Goal: Task Accomplishment & Management: Manage account settings

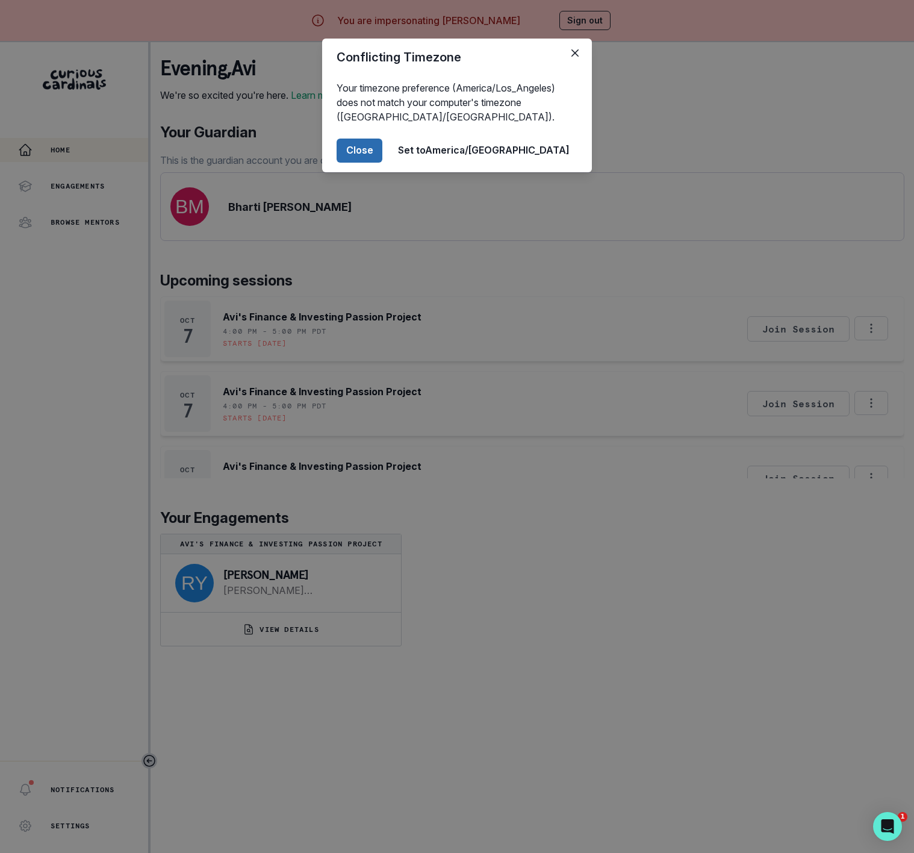
click at [383, 152] on button "Close" at bounding box center [360, 151] width 46 height 24
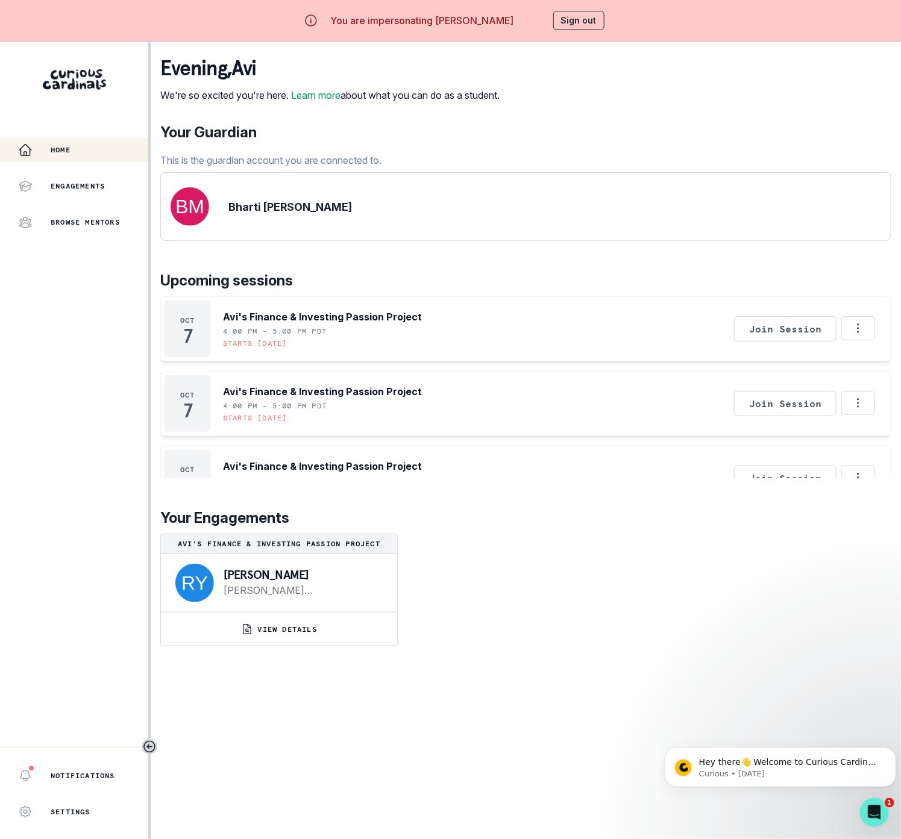
click at [575, 22] on button "Sign out" at bounding box center [578, 20] width 51 height 19
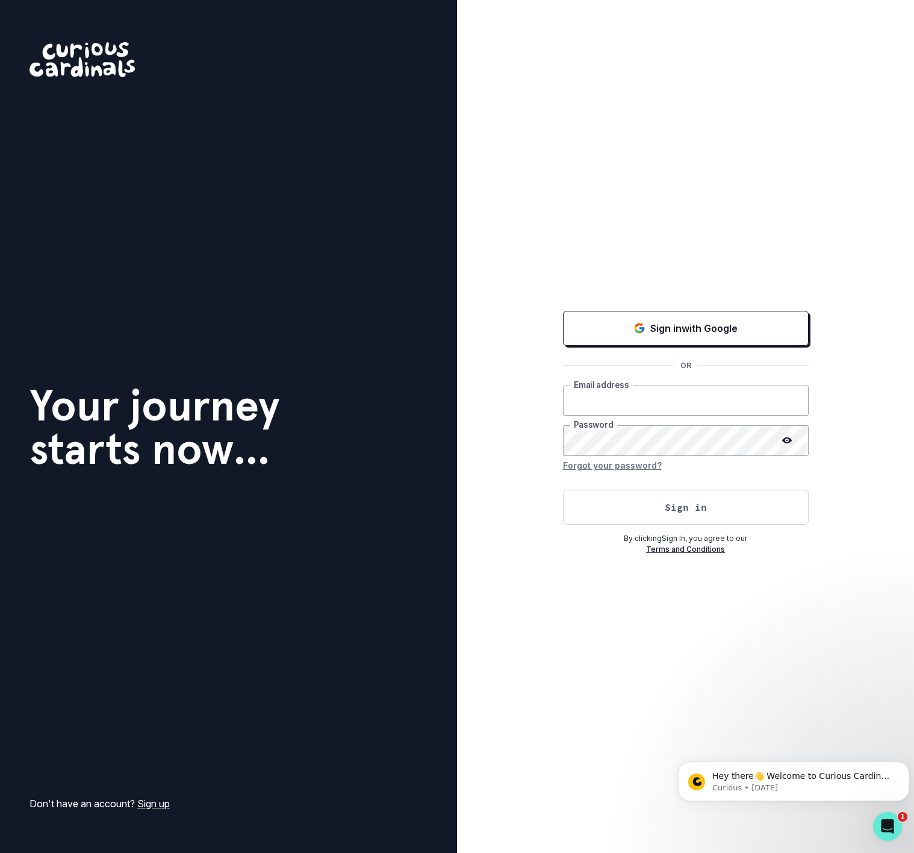
type input "[EMAIL_ADDRESS][DOMAIN_NAME]"
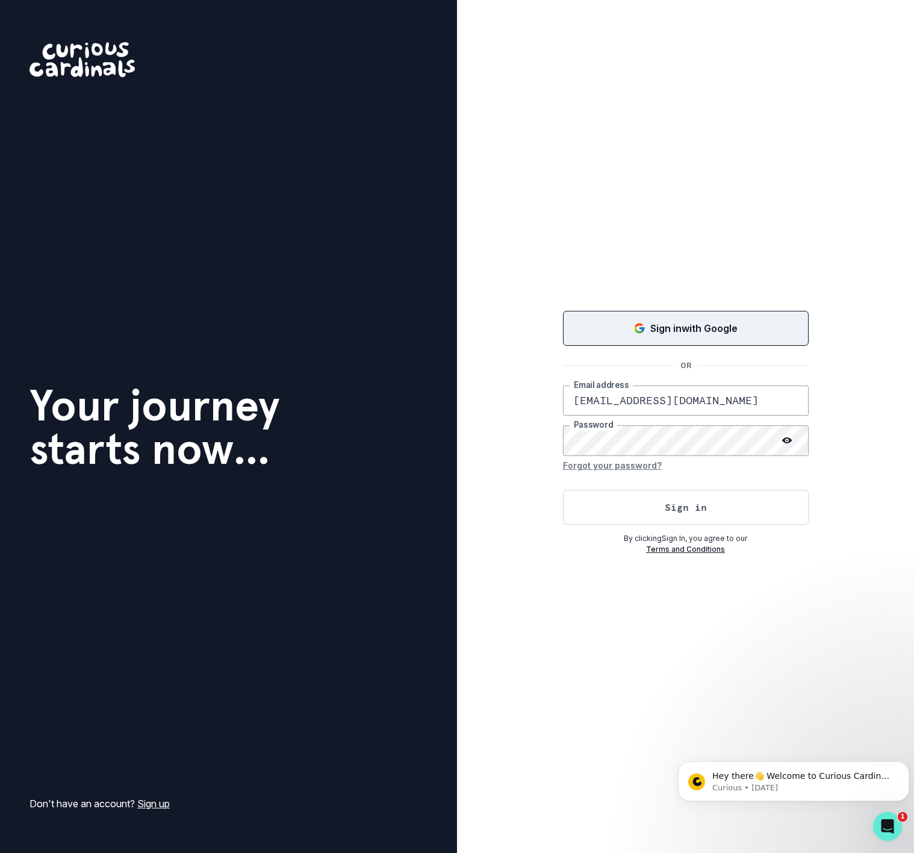
click at [657, 330] on p "Sign in with Google" at bounding box center [694, 328] width 87 height 14
